Goal: Transaction & Acquisition: Obtain resource

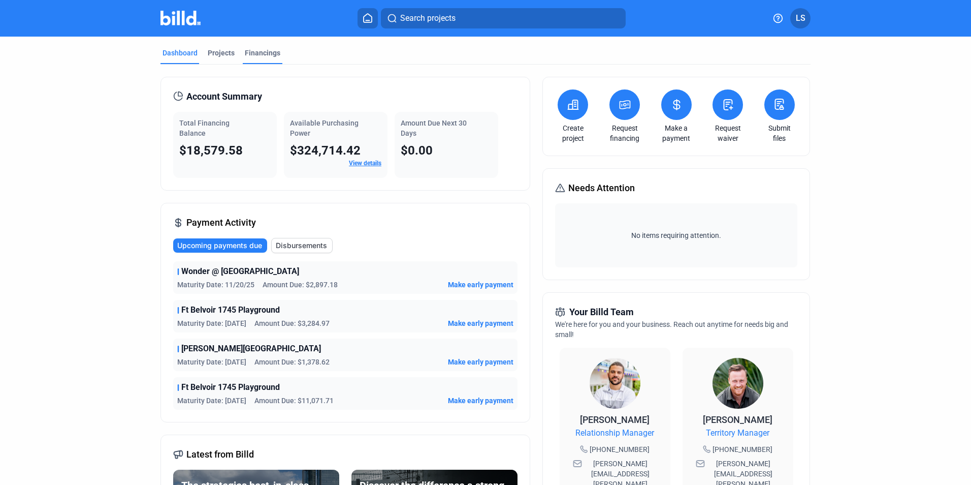
click at [263, 52] on div "Financings" at bounding box center [263, 53] width 36 height 10
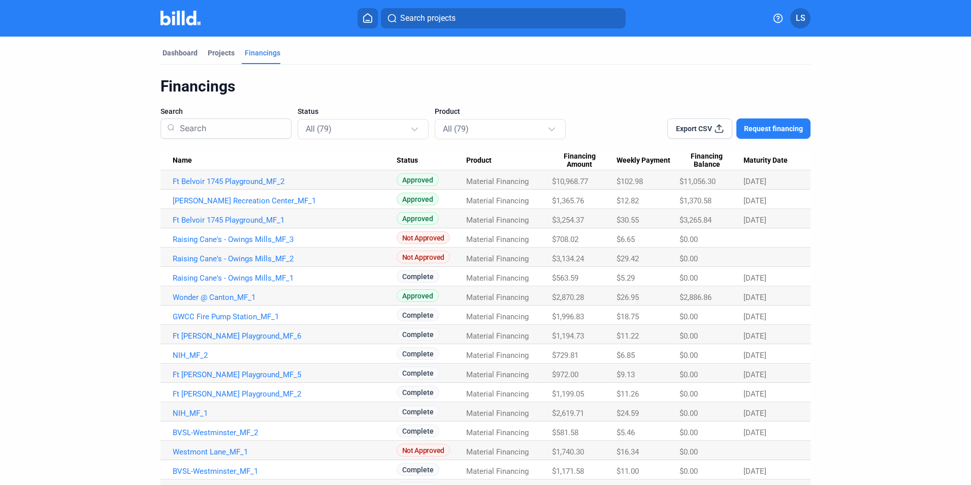
click at [767, 130] on span "Request financing" at bounding box center [773, 128] width 59 height 10
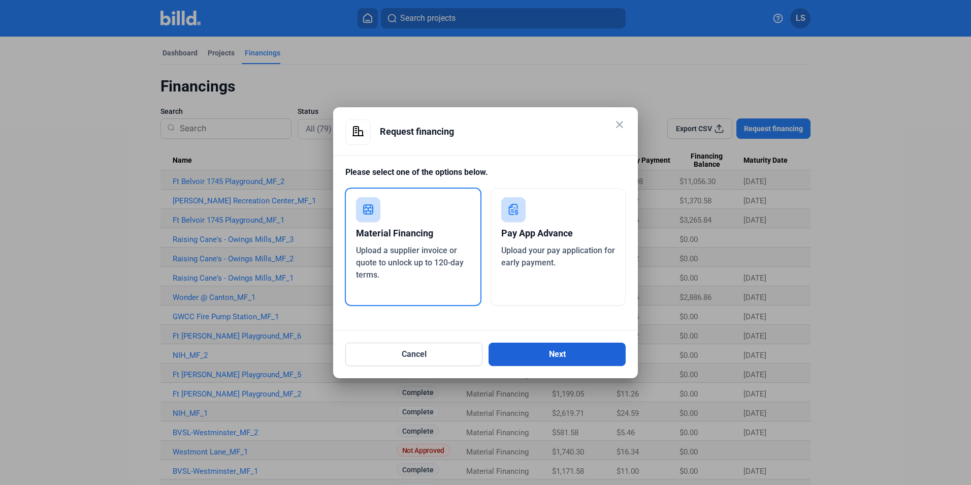
click at [524, 350] on button "Next" at bounding box center [557, 353] width 137 height 23
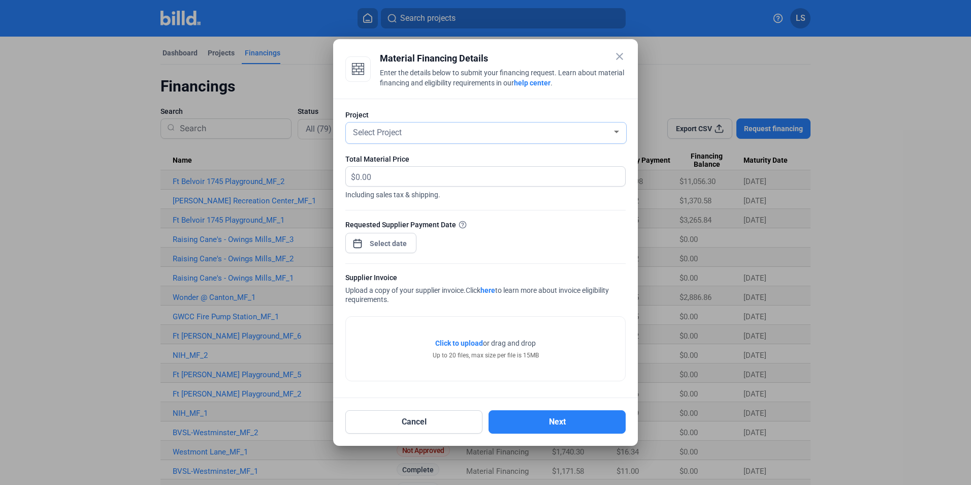
click at [407, 136] on div "Select Project" at bounding box center [481, 131] width 261 height 14
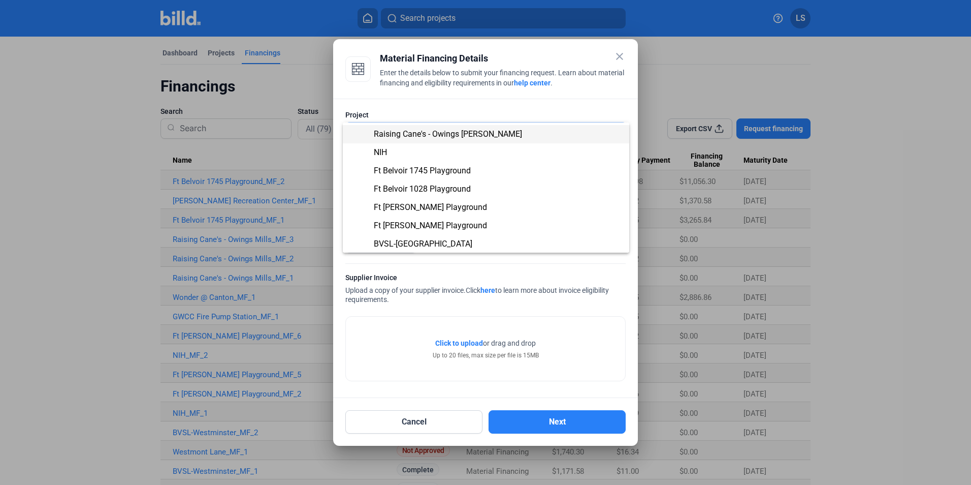
scroll to position [53, 0]
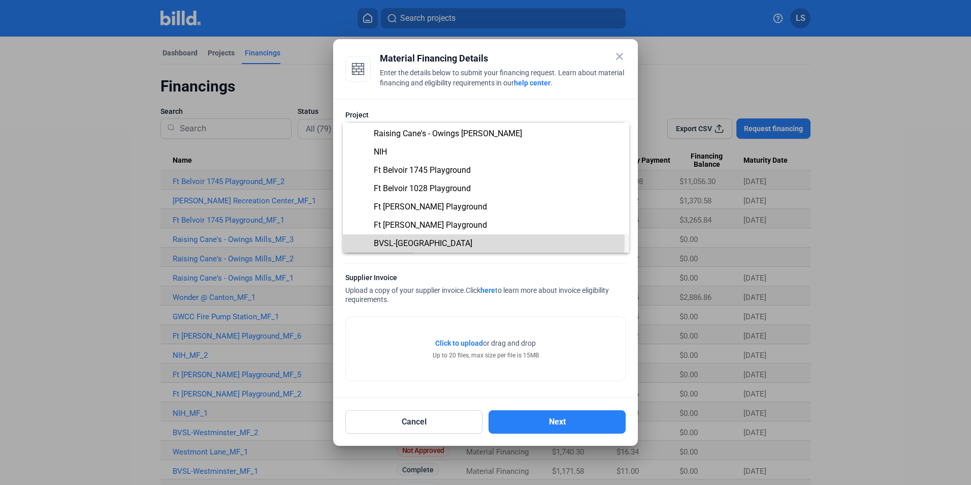
click at [408, 241] on span "BVSL-[GEOGRAPHIC_DATA]" at bounding box center [423, 243] width 99 height 10
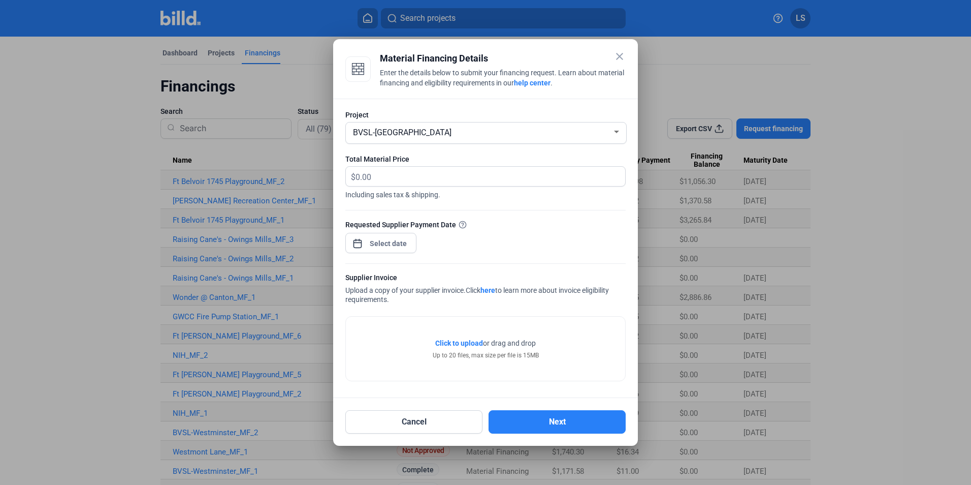
click at [354, 172] on span "$" at bounding box center [351, 175] width 10 height 17
click at [448, 129] on div "BVSL-[GEOGRAPHIC_DATA]" at bounding box center [481, 131] width 261 height 14
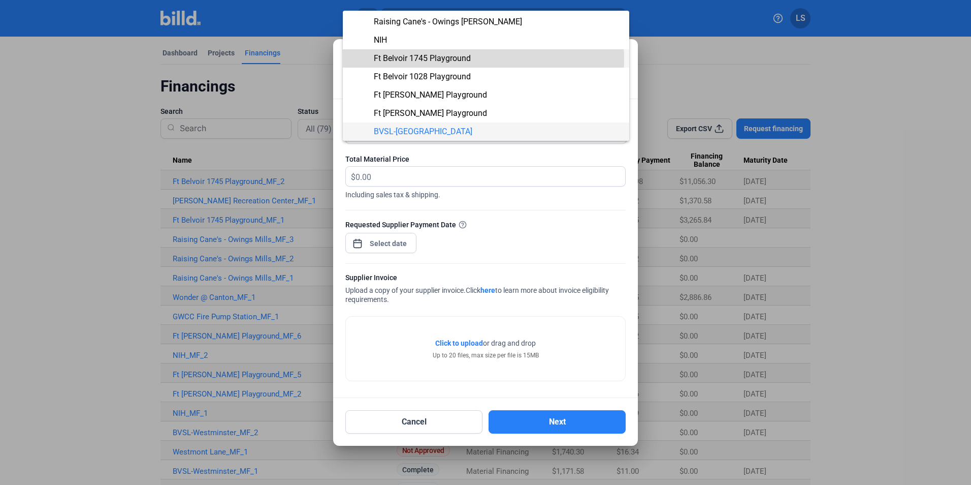
click at [423, 59] on span "Ft Belvoir 1745 Playground" at bounding box center [422, 58] width 97 height 10
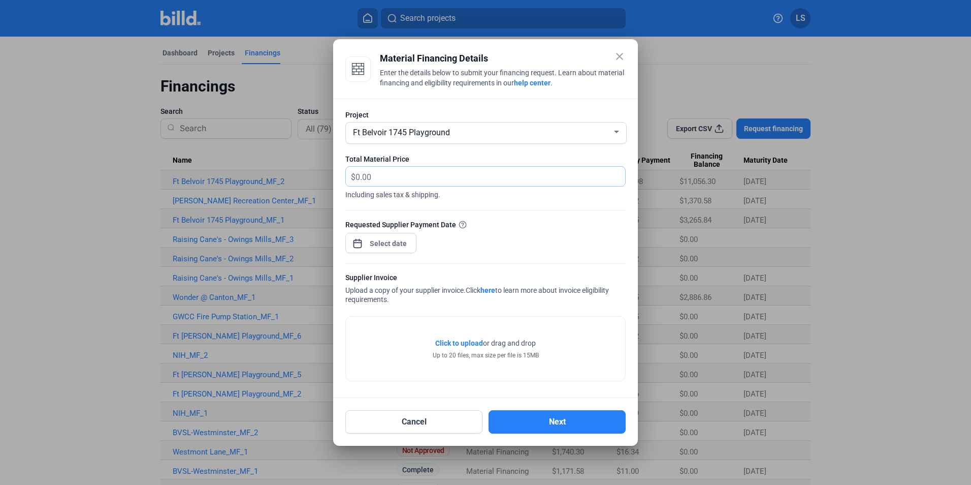
click at [381, 177] on input "text" at bounding box center [485, 177] width 258 height 20
type input "10,171.01"
click at [375, 240] on div "close Material Financing Details Enter the details below to submit your financi…" at bounding box center [485, 242] width 971 height 485
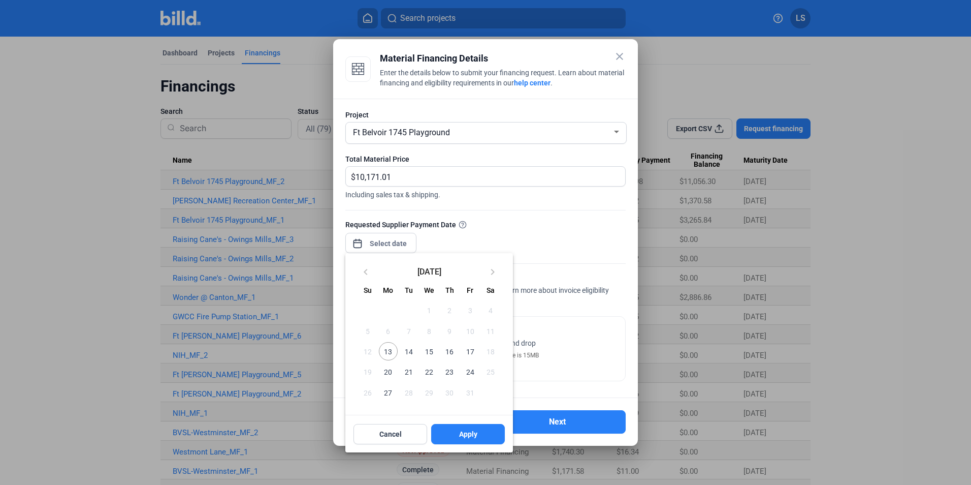
click at [386, 354] on span "13" at bounding box center [388, 351] width 18 height 18
click at [462, 435] on span "Apply" at bounding box center [468, 434] width 18 height 10
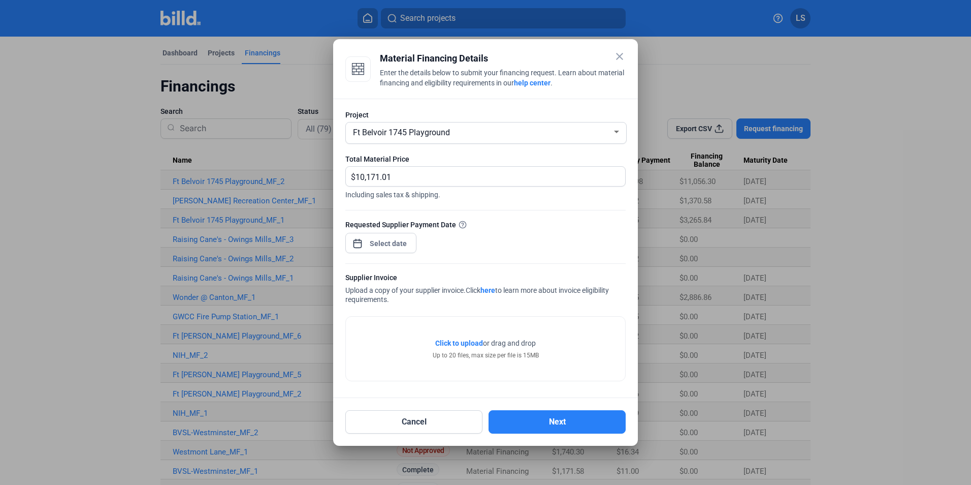
click at [455, 341] on span "Click to upload" at bounding box center [459, 343] width 48 height 8
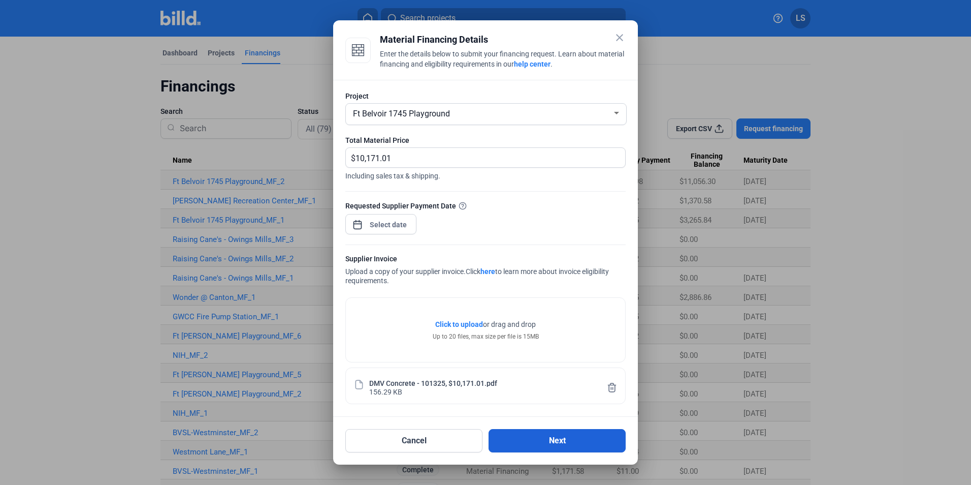
click at [578, 437] on button "Next" at bounding box center [557, 440] width 137 height 23
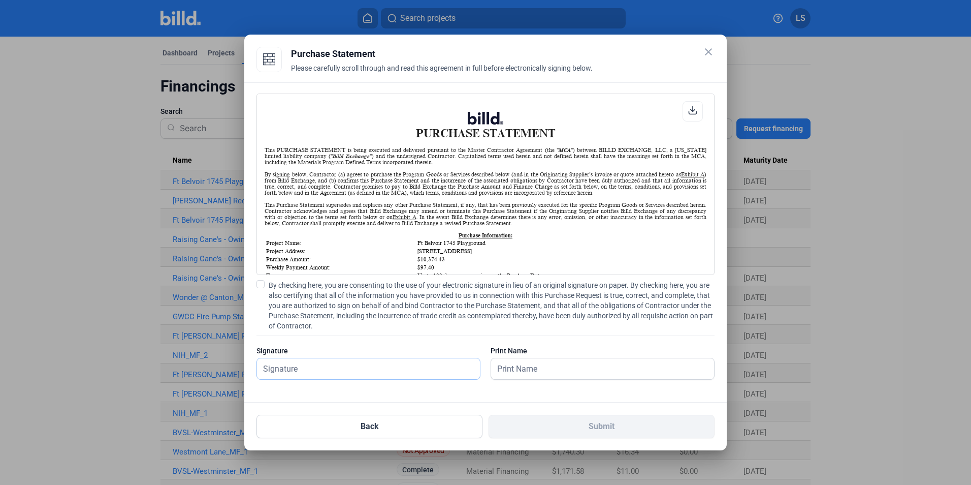
click at [305, 365] on input "text" at bounding box center [368, 368] width 223 height 21
type input "[PERSON_NAME]"
click at [260, 287] on span at bounding box center [261, 284] width 8 height 8
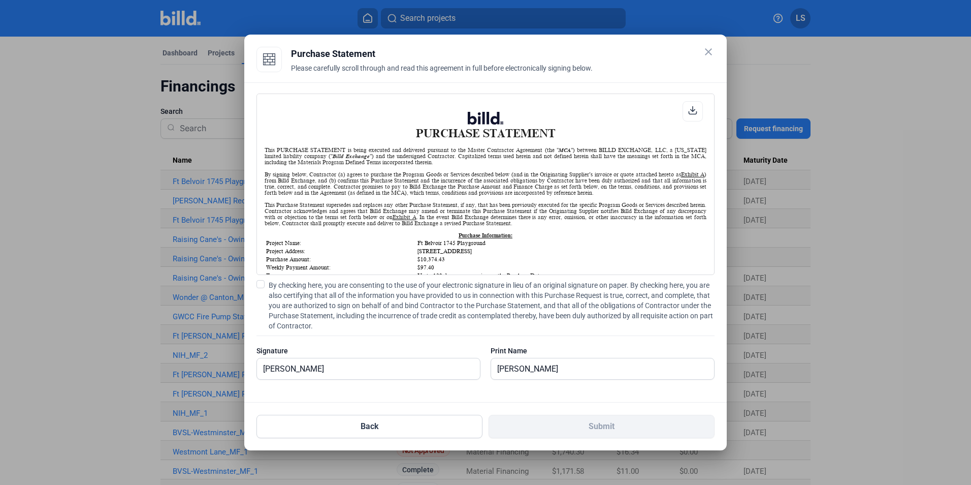
click at [0, 0] on input "By checking here, you are consenting to the use of your electronic signature in…" at bounding box center [0, 0] width 0 height 0
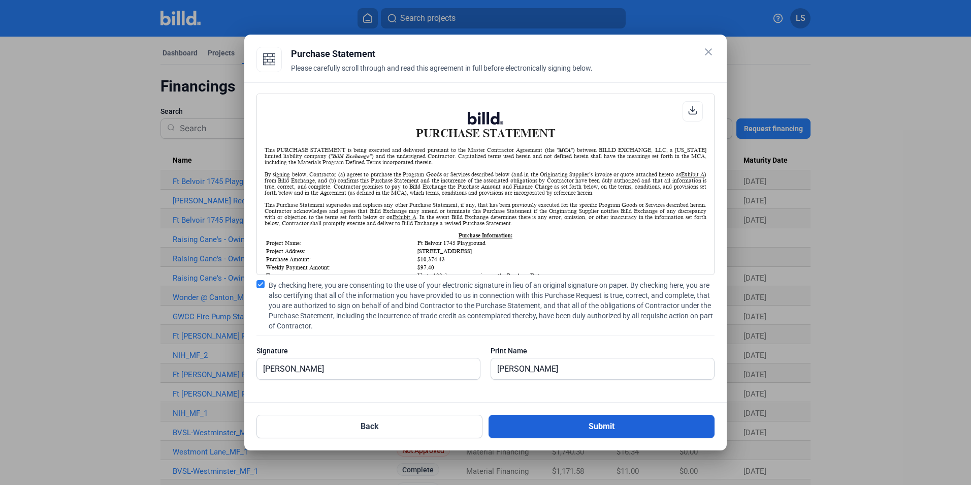
click at [599, 426] on button "Submit" at bounding box center [602, 426] width 226 height 23
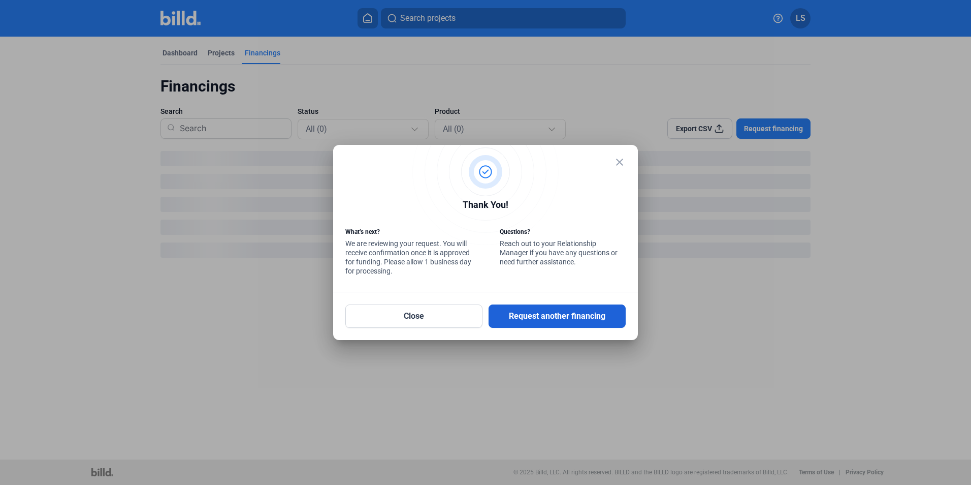
click at [572, 317] on button "Request another financing" at bounding box center [557, 315] width 137 height 23
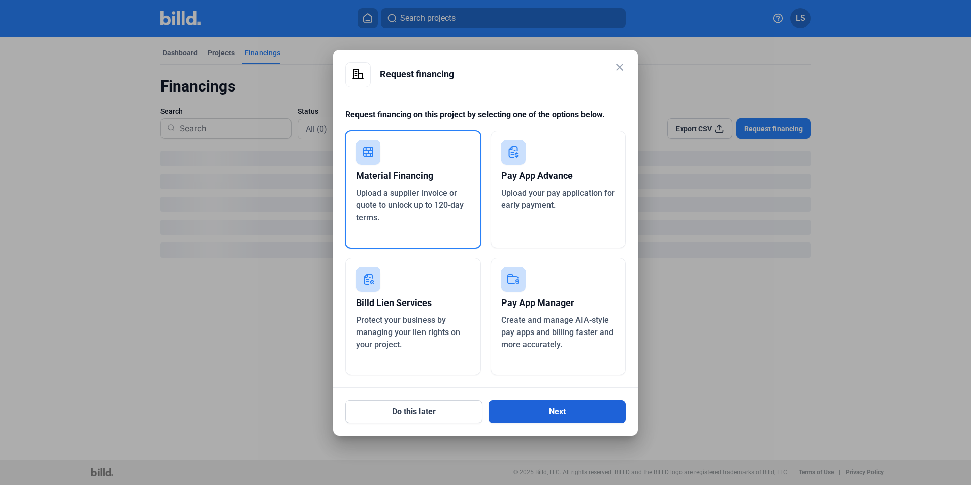
click at [548, 409] on button "Next" at bounding box center [557, 411] width 137 height 23
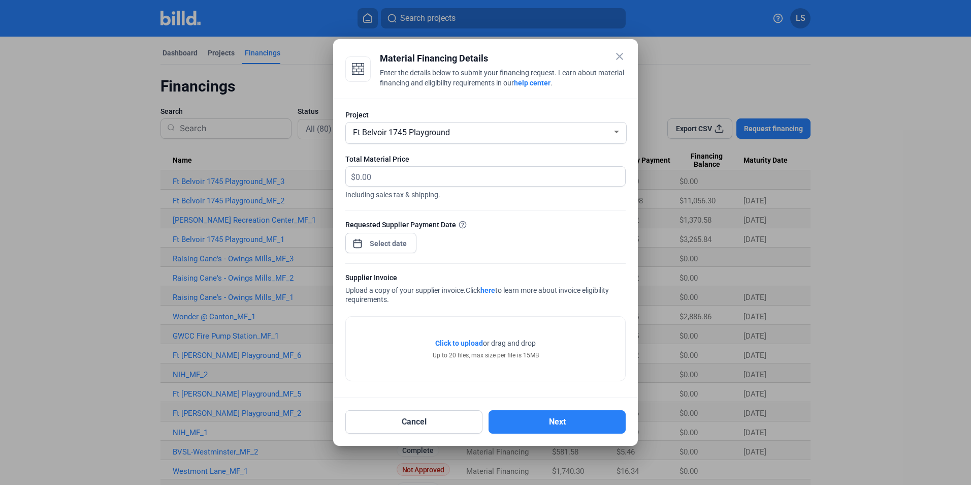
click at [410, 131] on span "Ft Belvoir 1745 Playground" at bounding box center [401, 133] width 97 height 10
click at [453, 129] on span "Ft Belvoir 1745 Playground" at bounding box center [486, 131] width 270 height 18
click at [615, 133] on div at bounding box center [616, 132] width 9 height 8
click at [432, 422] on div at bounding box center [485, 242] width 971 height 485
click at [622, 57] on mat-icon "close" at bounding box center [620, 56] width 12 height 12
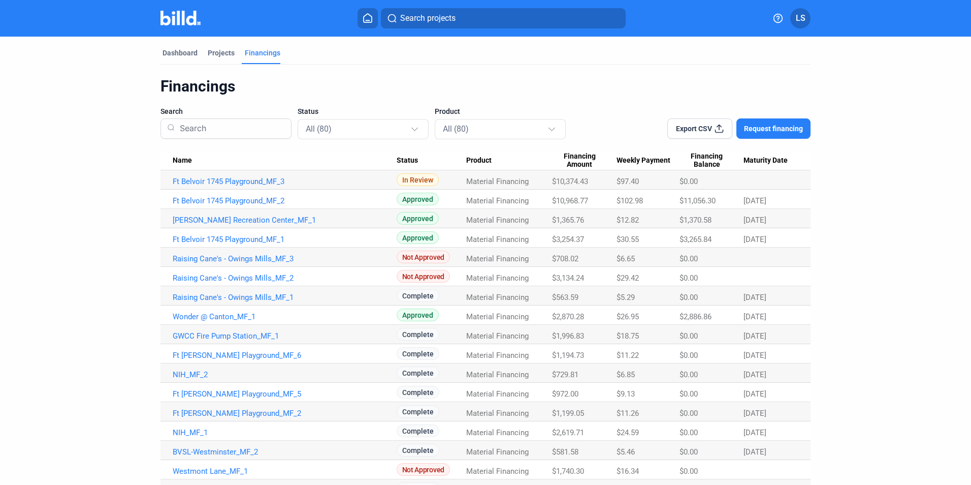
click at [787, 133] on span "Request financing" at bounding box center [773, 128] width 59 height 10
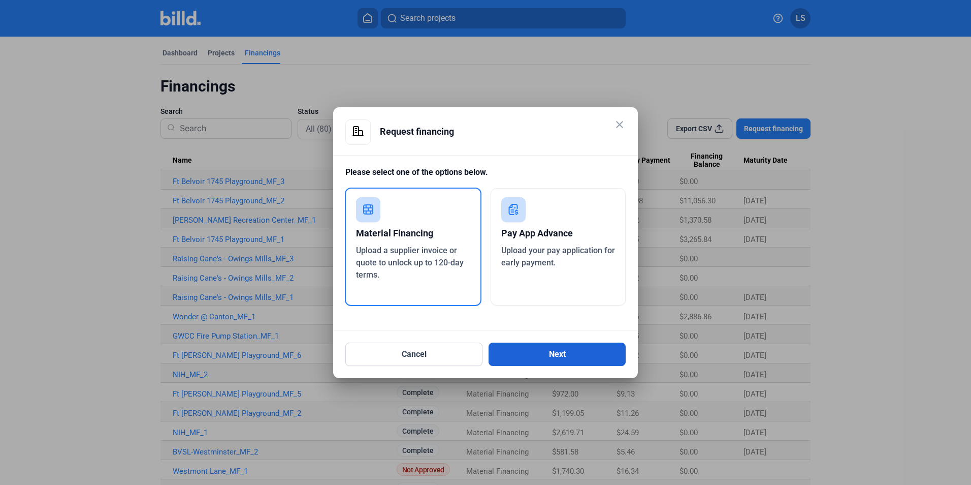
click at [521, 346] on button "Next" at bounding box center [557, 353] width 137 height 23
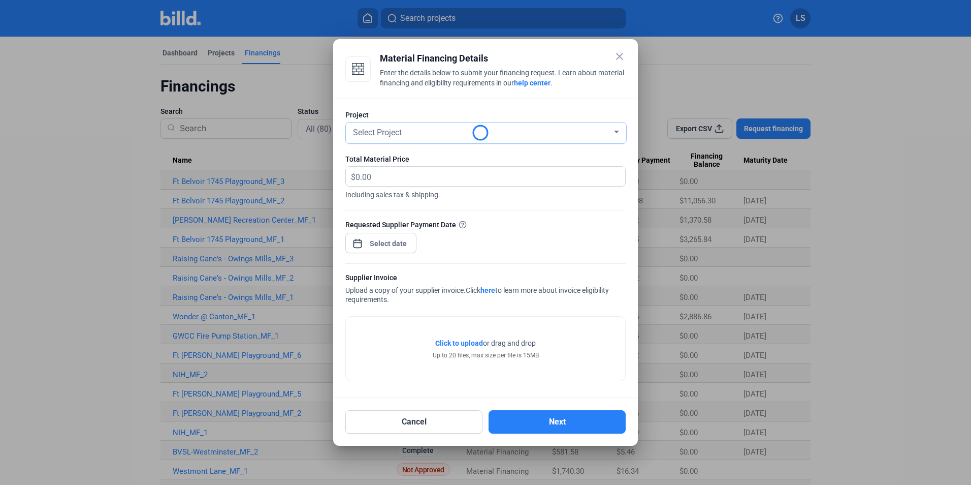
click at [417, 131] on div "Select Project" at bounding box center [481, 131] width 261 height 14
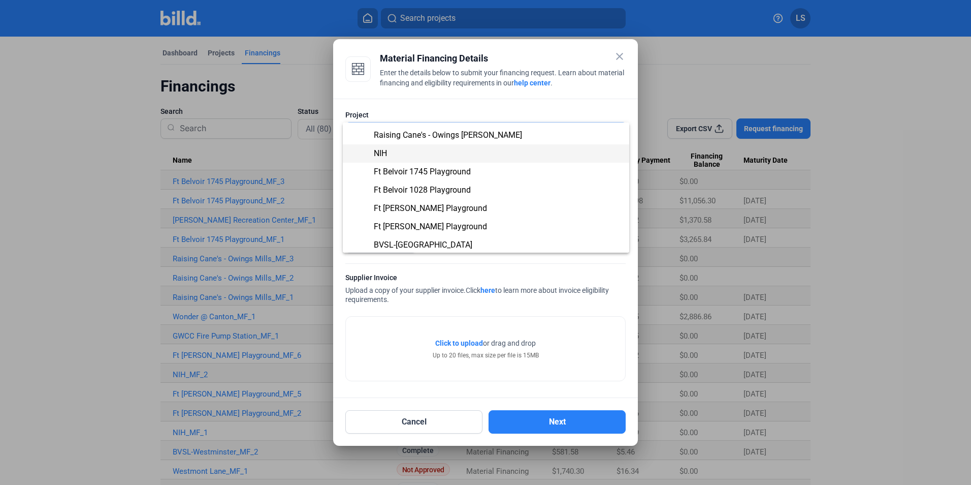
scroll to position [53, 0]
click at [413, 244] on span "BVSL-[GEOGRAPHIC_DATA]" at bounding box center [423, 243] width 99 height 10
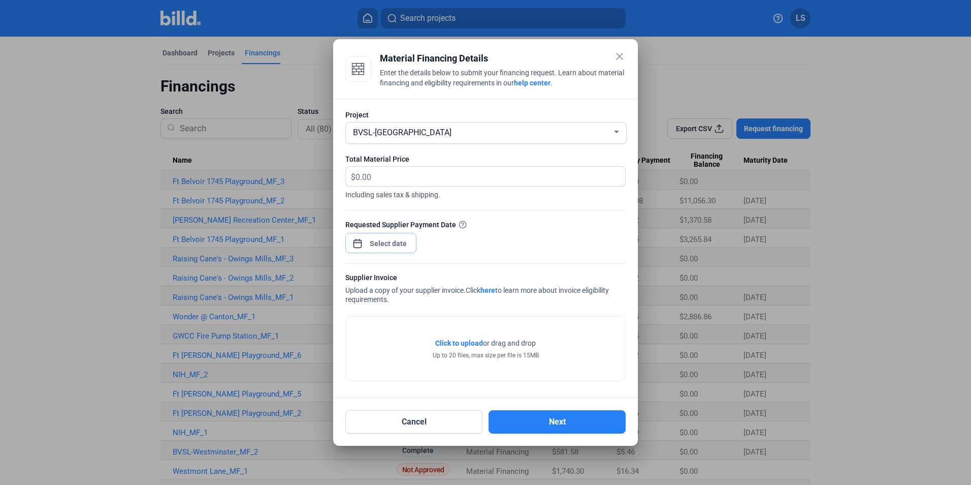
click at [384, 239] on div "close Material Financing Details Enter the details below to submit your financi…" at bounding box center [485, 242] width 971 height 485
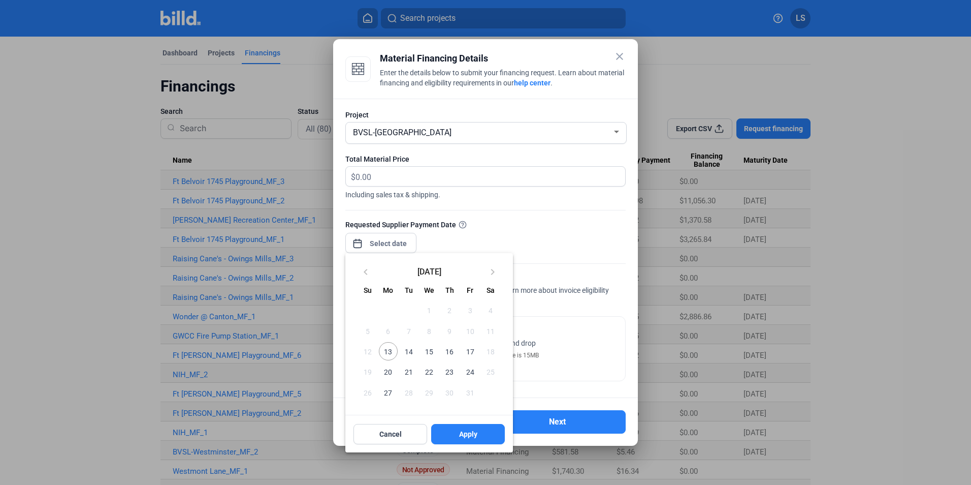
click at [387, 354] on span "13" at bounding box center [388, 351] width 18 height 18
